Goal: Use online tool/utility: Utilize a website feature to perform a specific function

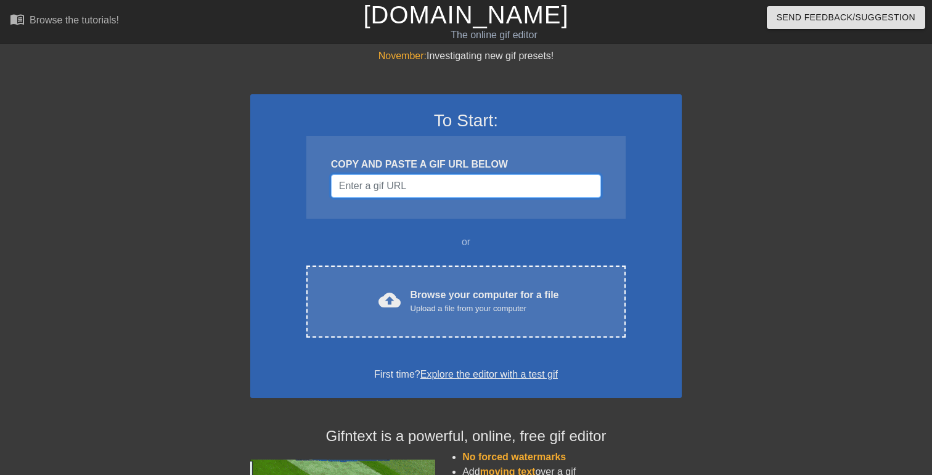
click at [383, 187] on input "Username" at bounding box center [466, 185] width 270 height 23
click at [396, 222] on div "To Start: COPY AND PASTE A GIF URL BELOW or cloud_upload Browse your computer f…" at bounding box center [465, 246] width 431 height 304
click at [391, 183] on input "Username" at bounding box center [466, 185] width 270 height 23
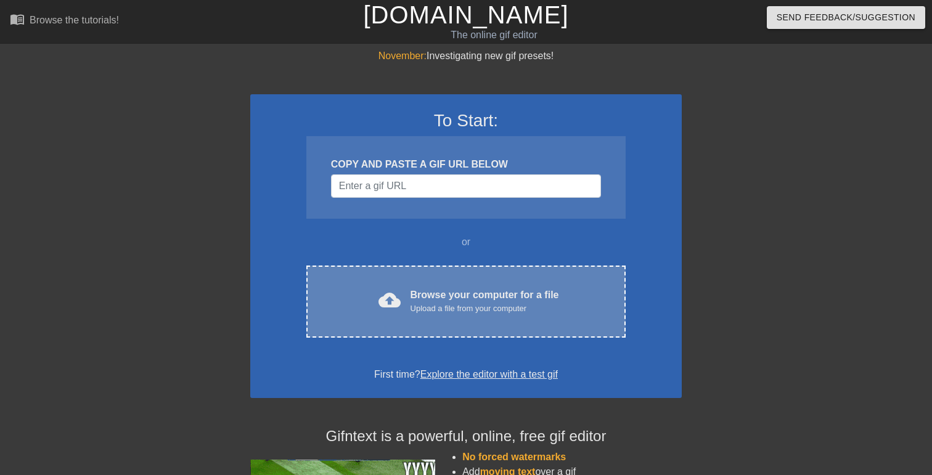
click at [414, 288] on div "Browse your computer for a file Upload a file from your computer" at bounding box center [484, 301] width 149 height 27
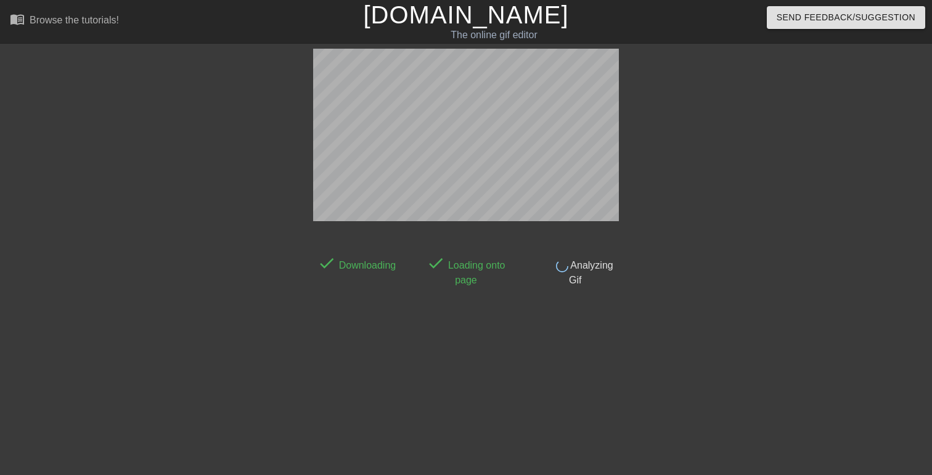
scroll to position [30, 0]
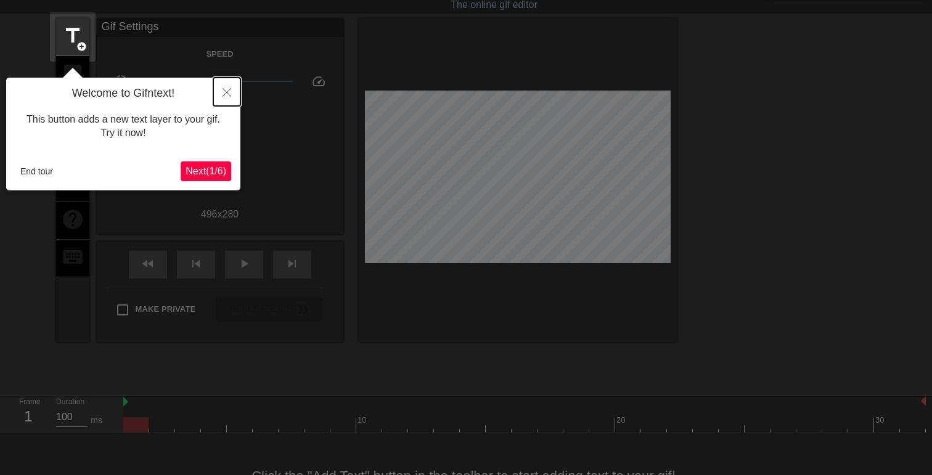
click at [227, 91] on icon "Close" at bounding box center [226, 92] width 9 height 9
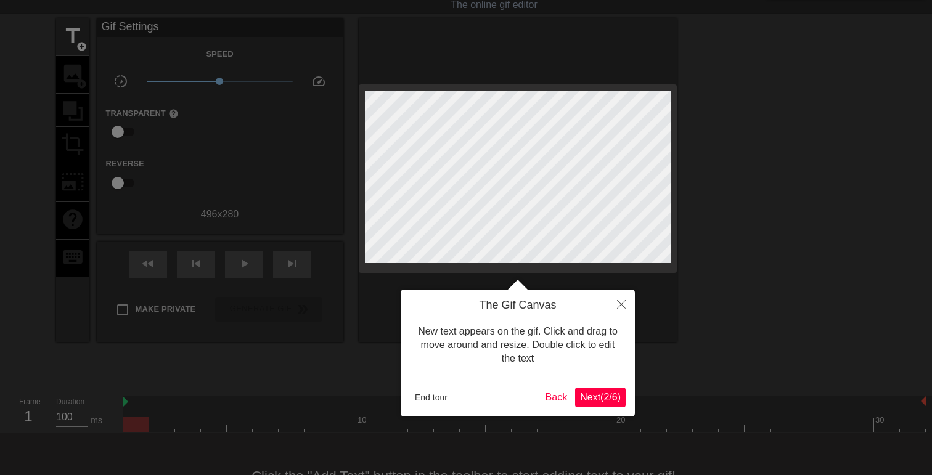
scroll to position [0, 0]
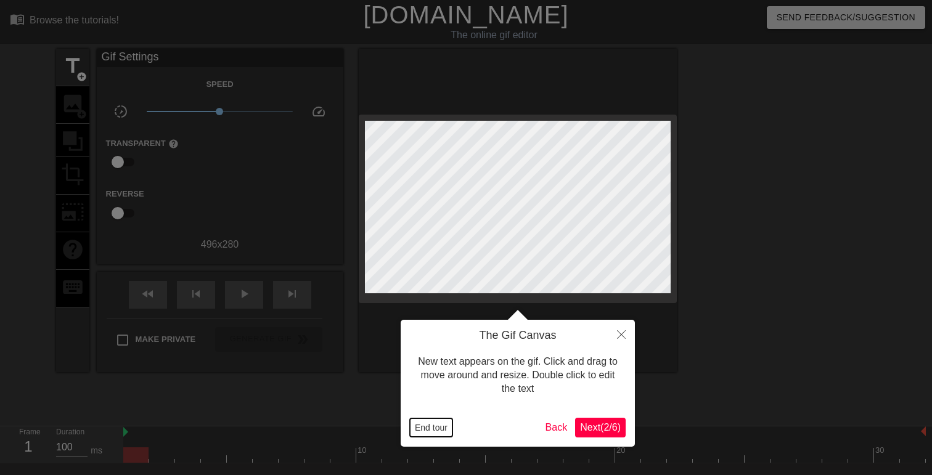
click at [430, 431] on button "End tour" at bounding box center [431, 427] width 43 height 18
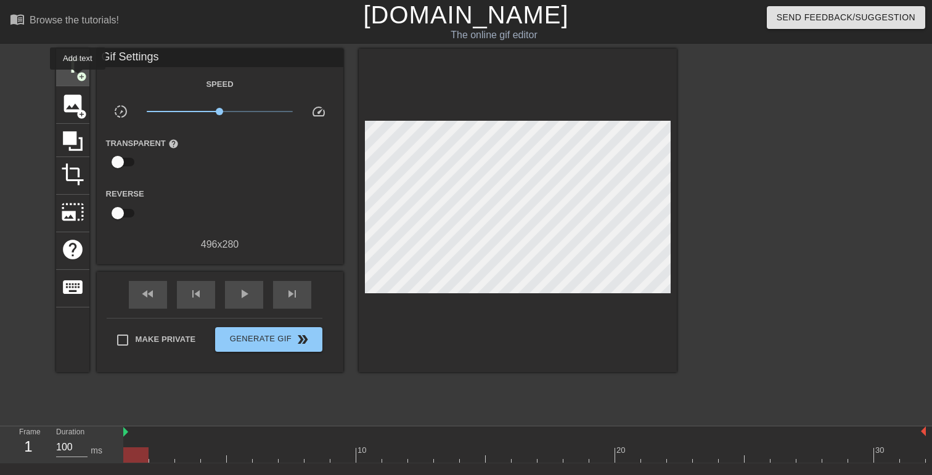
click at [78, 78] on span "add_circle" at bounding box center [81, 76] width 10 height 10
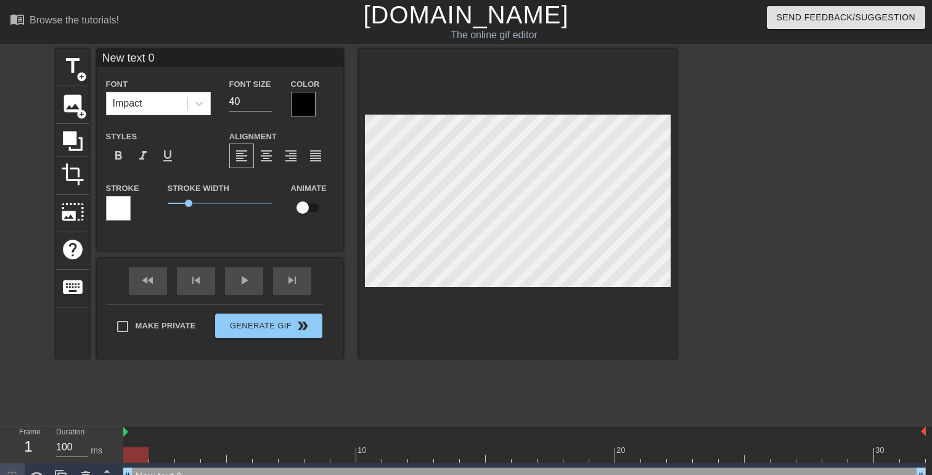
drag, startPoint x: 166, startPoint y: 57, endPoint x: 0, endPoint y: 56, distance: 166.4
click at [0, 57] on div "title add_circle image add_circle crop photo_size_select_large help keyboard Ne…" at bounding box center [466, 234] width 932 height 370
type input "OFFEND"
click at [312, 101] on div at bounding box center [303, 104] width 25 height 25
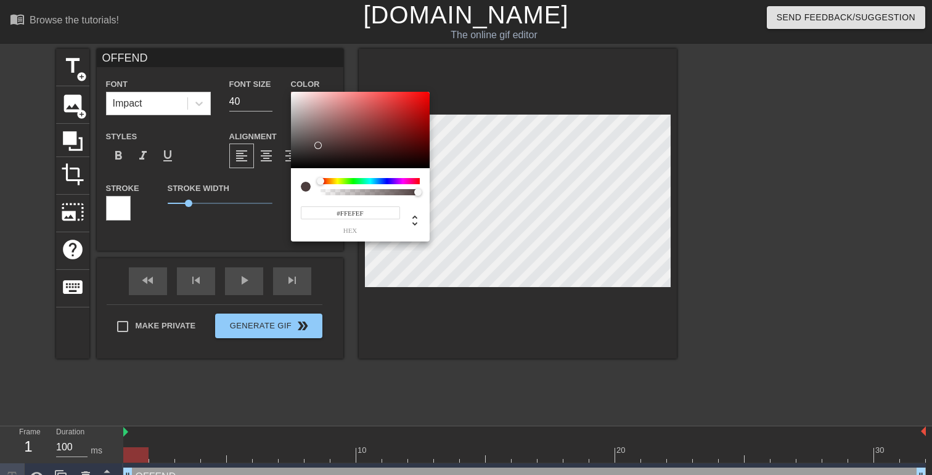
type input "#FFFFFF"
drag, startPoint x: 317, startPoint y: 145, endPoint x: 284, endPoint y: 39, distance: 111.9
click at [284, 38] on div "#FFFFFF hex" at bounding box center [466, 237] width 932 height 475
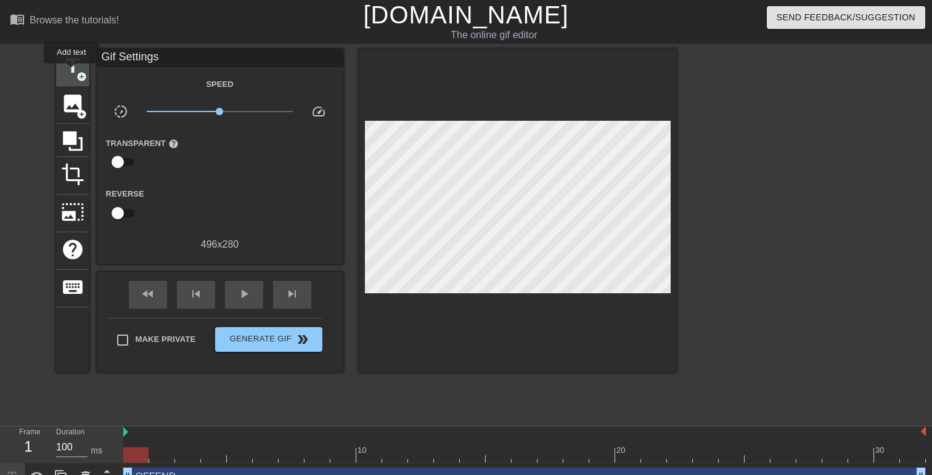
click at [69, 69] on span "title" at bounding box center [72, 65] width 23 height 23
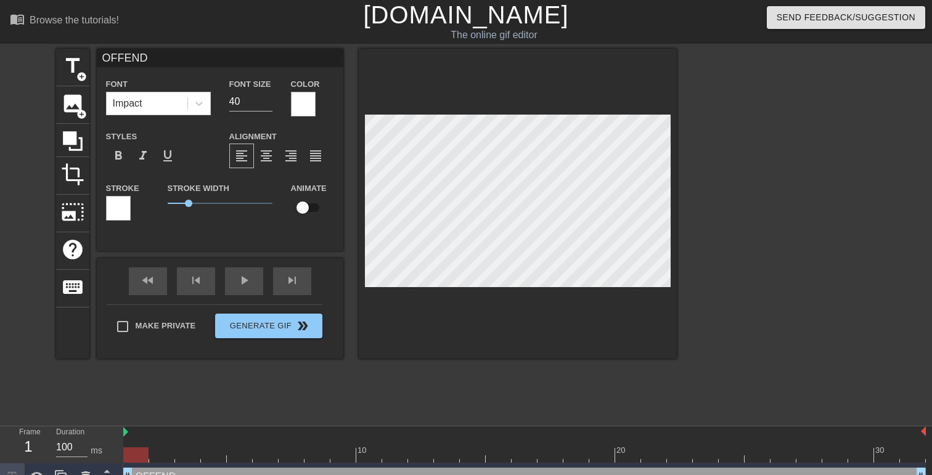
click at [112, 216] on div at bounding box center [118, 208] width 25 height 25
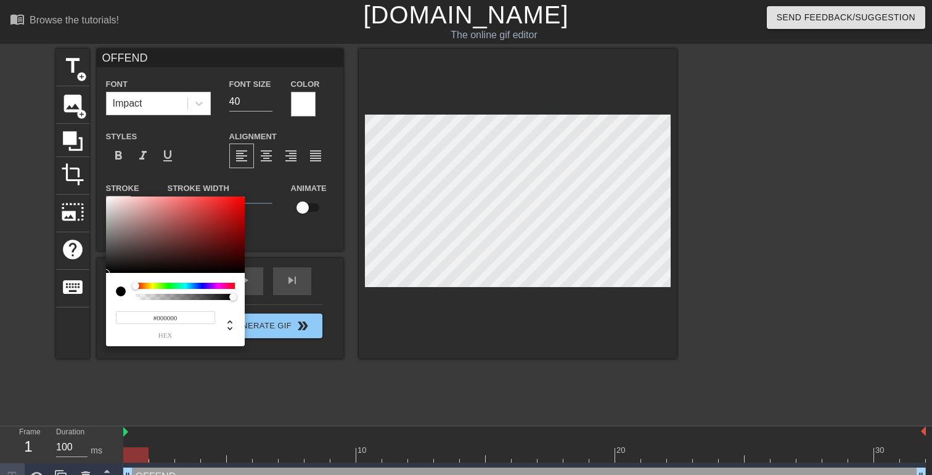
drag, startPoint x: 226, startPoint y: 244, endPoint x: 284, endPoint y: 311, distance: 88.7
click at [284, 311] on div "#000000 hex" at bounding box center [466, 237] width 932 height 475
type input "#000000"
drag, startPoint x: 214, startPoint y: 258, endPoint x: 256, endPoint y: 292, distance: 53.0
click at [256, 292] on div "#000000 hex" at bounding box center [466, 237] width 932 height 475
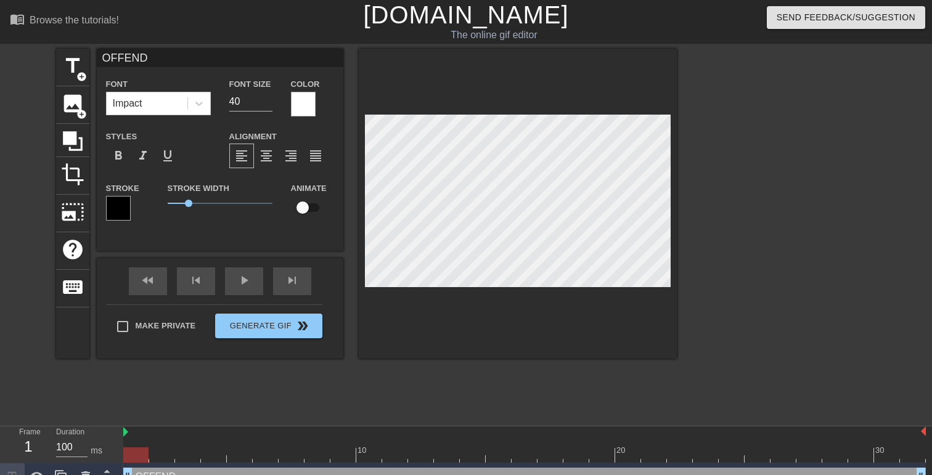
click at [190, 212] on div "Stroke Width 1" at bounding box center [219, 206] width 123 height 51
drag, startPoint x: 190, startPoint y: 206, endPoint x: 201, endPoint y: 205, distance: 11.1
click at [201, 205] on span "1.6" at bounding box center [200, 203] width 7 height 7
click at [248, 102] on input "40" at bounding box center [250, 102] width 43 height 20
click at [267, 100] on input "41" at bounding box center [250, 102] width 43 height 20
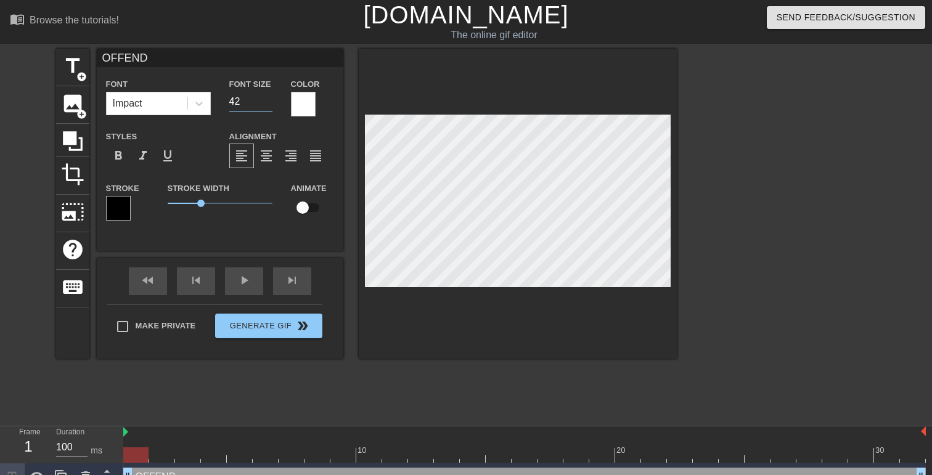
click at [267, 100] on input "42" at bounding box center [250, 102] width 43 height 20
click at [267, 100] on input "43" at bounding box center [250, 102] width 43 height 20
click at [267, 100] on input "44" at bounding box center [250, 102] width 43 height 20
click at [267, 100] on input "45" at bounding box center [250, 102] width 43 height 20
click at [267, 100] on input "46" at bounding box center [250, 102] width 43 height 20
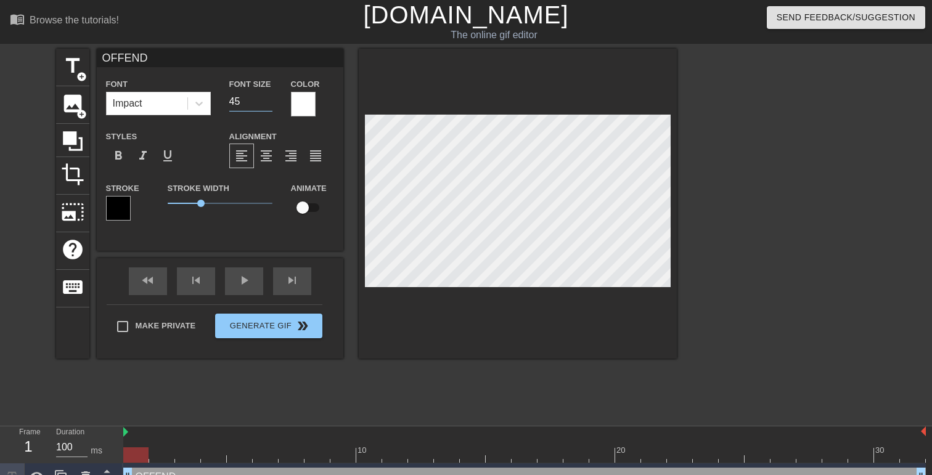
click at [267, 105] on input "45" at bounding box center [250, 102] width 43 height 20
type input "44"
click at [267, 105] on input "44" at bounding box center [250, 102] width 43 height 20
click at [475, 288] on div at bounding box center [518, 204] width 318 height 310
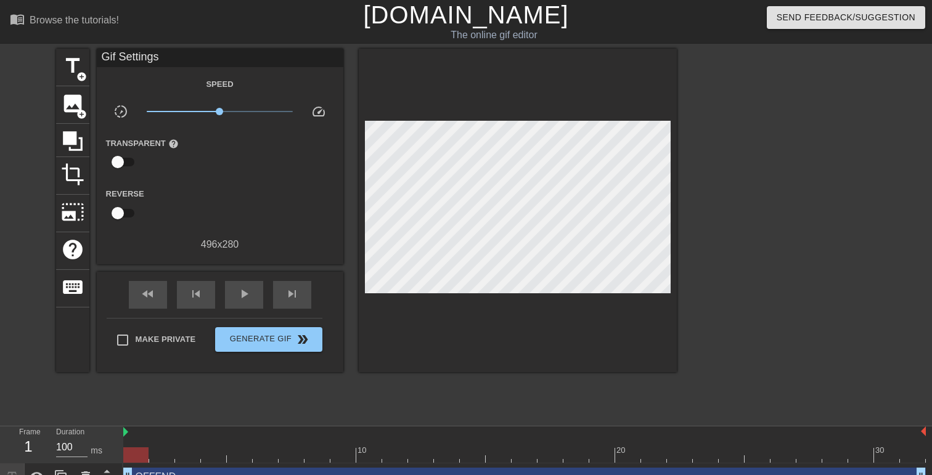
click at [522, 301] on div at bounding box center [518, 211] width 318 height 324
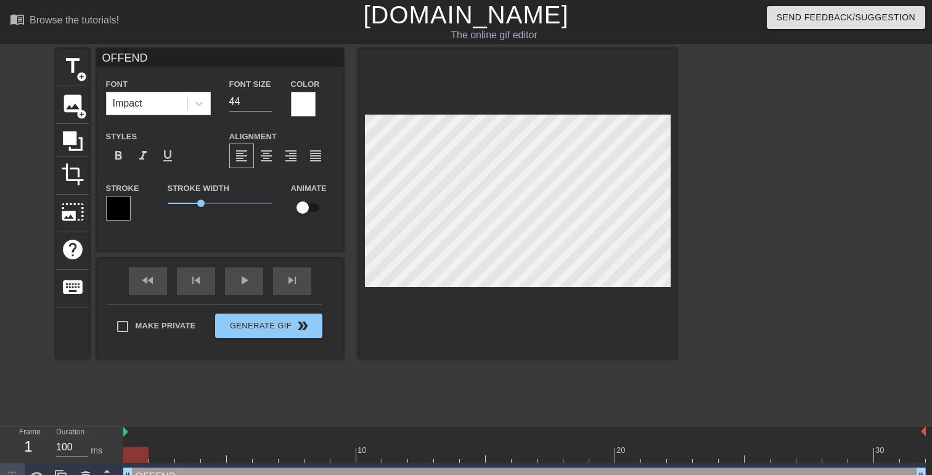
click at [522, 292] on div at bounding box center [518, 204] width 318 height 310
click at [512, 309] on div at bounding box center [518, 204] width 318 height 310
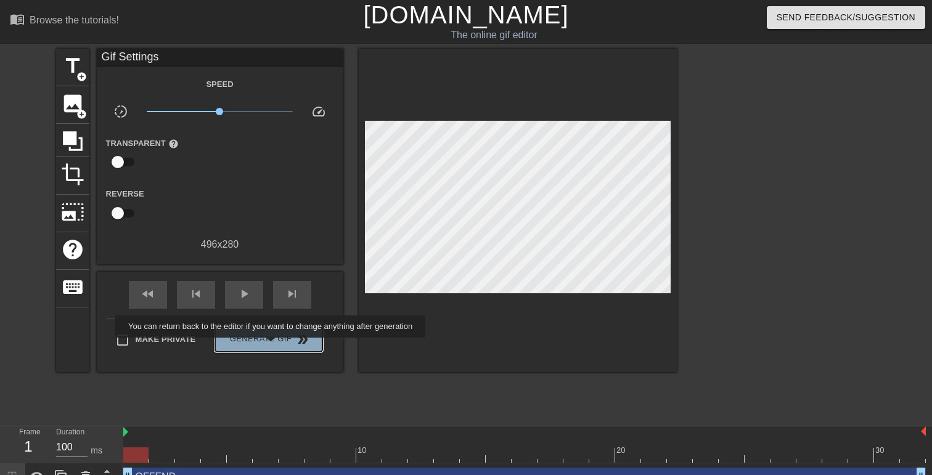
click at [279, 346] on button "Generate Gif double_arrow" at bounding box center [268, 339] width 107 height 25
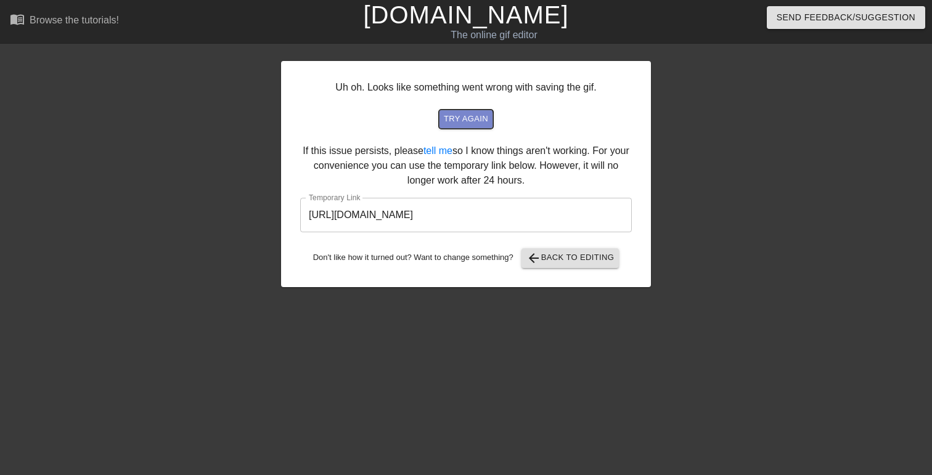
click at [459, 120] on span "try again" at bounding box center [466, 119] width 44 height 14
